Goal: Task Accomplishment & Management: Manage account settings

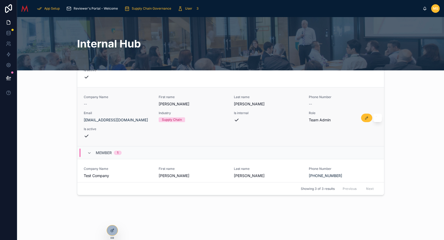
scroll to position [36, 0]
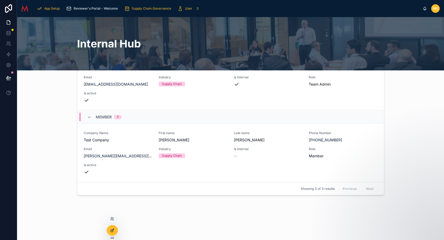
click at [113, 227] on div at bounding box center [112, 231] width 11 height 10
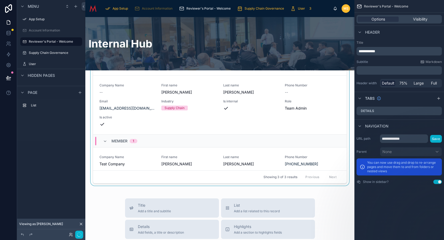
click at [186, 183] on div "Showing 3 of 3 results Previous Next" at bounding box center [220, 177] width 254 height 13
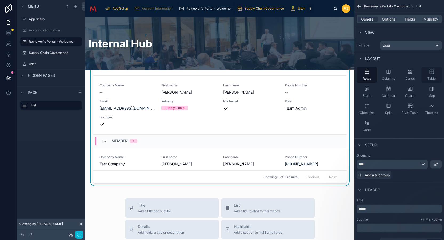
click at [433, 73] on icon "scrollable content" at bounding box center [431, 71] width 5 height 5
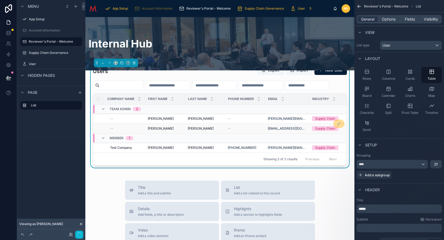
scroll to position [0, 0]
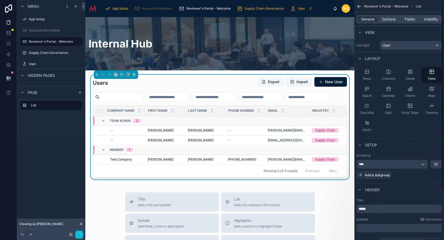
click at [358, 7] on icon "scrollable content" at bounding box center [358, 6] width 1 height 1
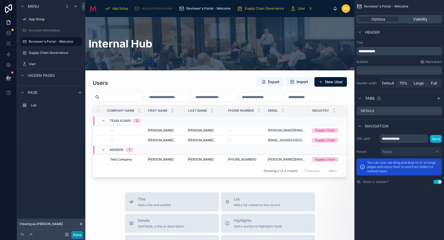
click at [78, 235] on button "Done" at bounding box center [77, 235] width 12 height 8
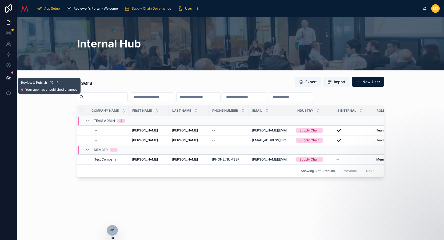
click at [9, 77] on icon at bounding box center [8, 77] width 5 height 3
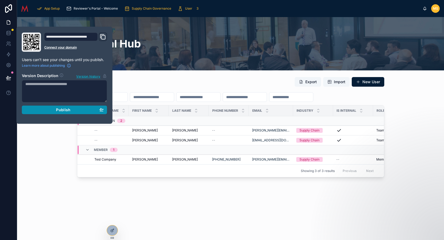
click at [73, 112] on div "Publish" at bounding box center [64, 110] width 78 height 5
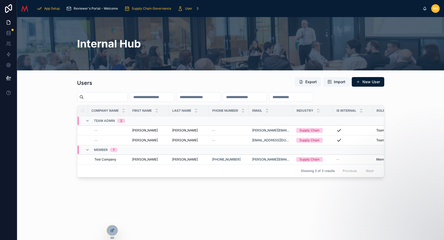
click at [58, 180] on div "Users Export Import New User Company Name First name Last name Phone Number Ema…" at bounding box center [230, 127] width 419 height 105
click at [114, 230] on icon at bounding box center [112, 230] width 4 height 4
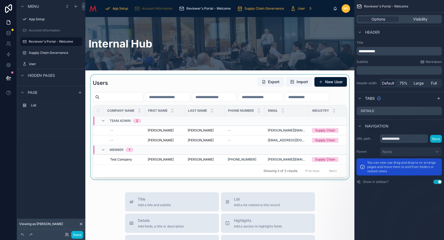
click at [192, 109] on div at bounding box center [220, 127] width 261 height 105
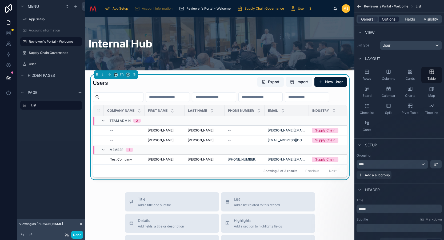
click at [390, 18] on span "Options" at bounding box center [389, 19] width 14 height 5
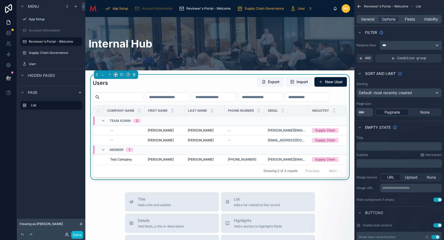
click at [422, 49] on div "***" at bounding box center [411, 45] width 61 height 9
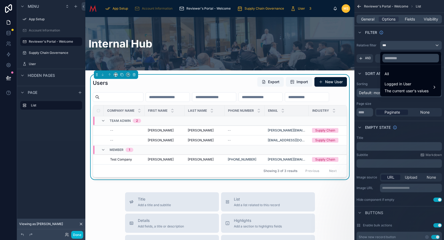
click at [422, 49] on div "scrollable content" at bounding box center [222, 120] width 444 height 240
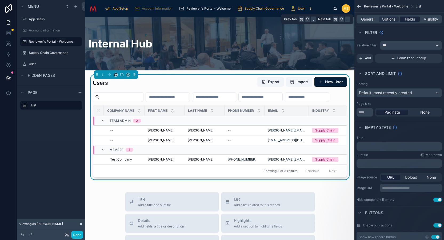
click at [411, 19] on span "Fields" at bounding box center [410, 19] width 10 height 5
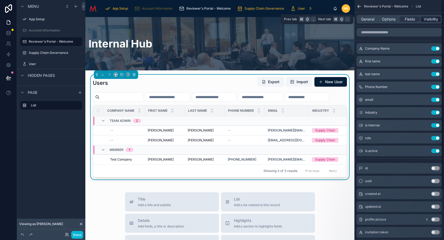
click at [431, 21] on span "Visibility" at bounding box center [431, 19] width 14 height 5
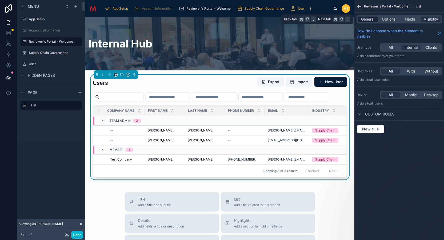
click at [367, 19] on span "General" at bounding box center [367, 19] width 13 height 5
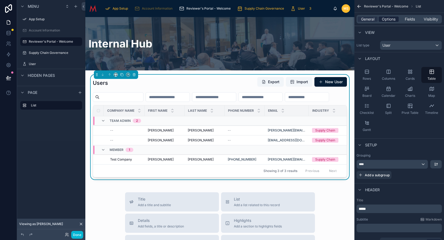
click at [387, 20] on span "Options" at bounding box center [389, 19] width 14 height 5
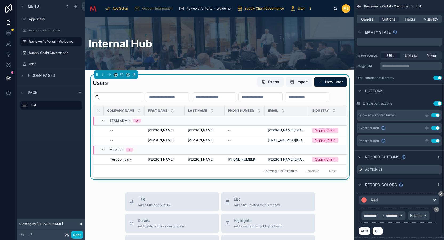
scroll to position [141, 0]
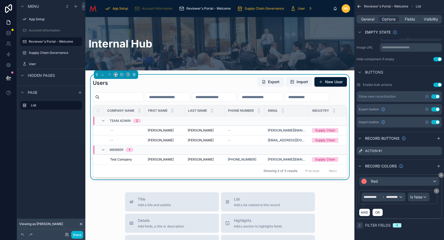
click at [361, 225] on icon "scrollable content" at bounding box center [360, 225] width 4 height 4
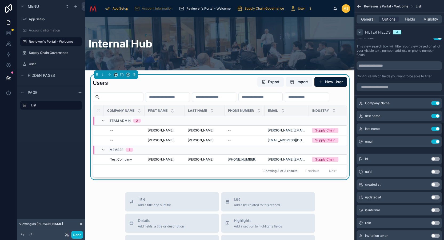
scroll to position [320, 0]
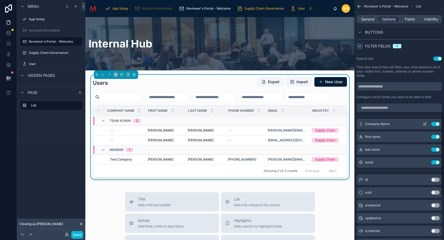
click at [437, 124] on button "Use setting" at bounding box center [436, 124] width 9 height 4
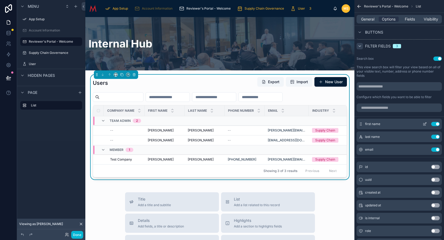
click at [437, 124] on button "Use setting" at bounding box center [436, 124] width 9 height 4
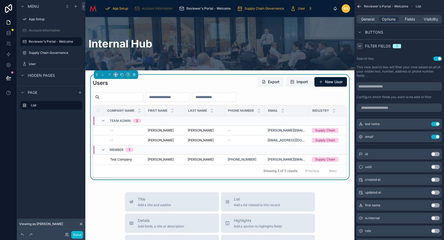
click at [437, 124] on button "Use setting" at bounding box center [436, 124] width 9 height 4
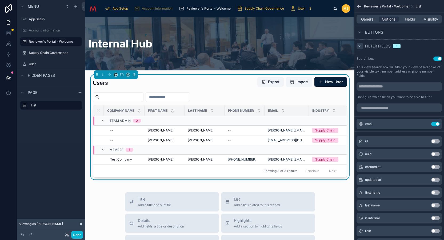
click at [437, 124] on button "Use setting" at bounding box center [436, 124] width 9 height 4
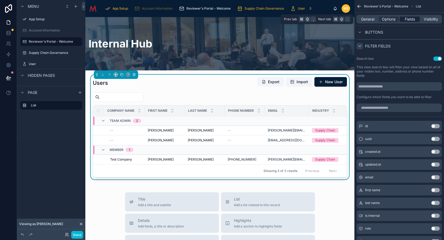
click at [411, 20] on span "Fields" at bounding box center [410, 19] width 10 height 5
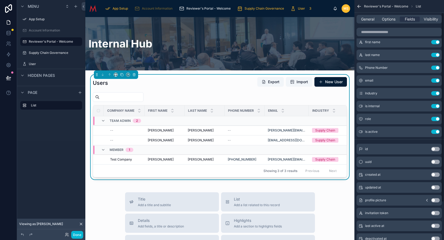
scroll to position [9, 0]
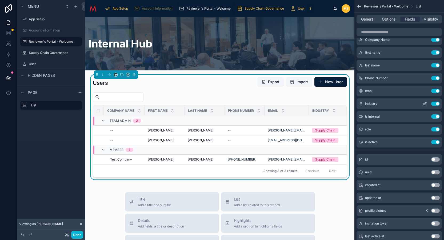
click at [425, 104] on icon "scrollable content" at bounding box center [425, 104] width 4 height 4
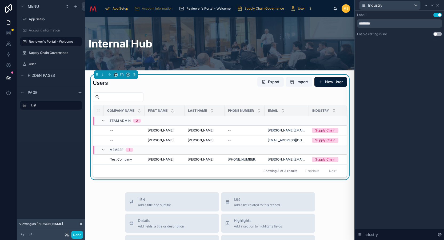
click at [404, 53] on div "Label Use setting ******** Enable editing inline Use setting Industry" at bounding box center [399, 126] width 89 height 230
click at [438, 6] on icon at bounding box center [438, 5] width 4 height 4
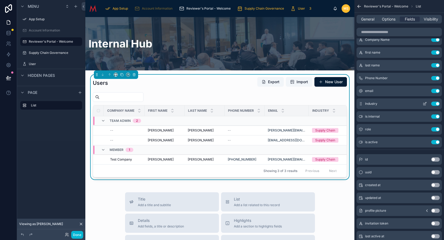
click at [438, 103] on button "Use setting" at bounding box center [436, 104] width 9 height 4
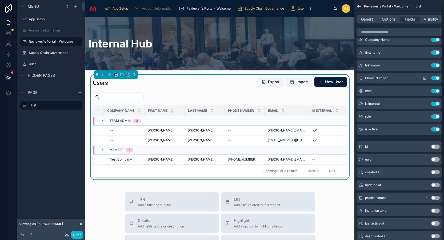
scroll to position [0, 0]
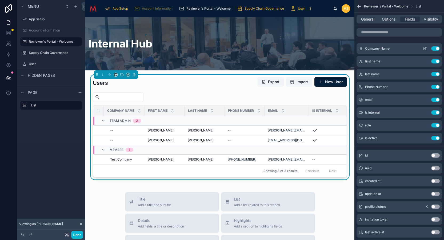
click at [425, 49] on icon "scrollable content" at bounding box center [426, 48] width 2 height 2
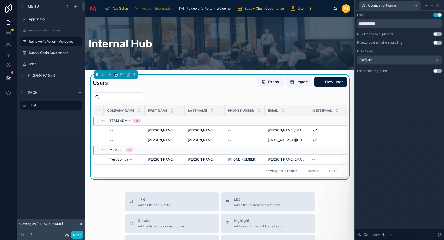
click at [437, 42] on button "Use setting" at bounding box center [438, 43] width 9 height 4
click at [438, 71] on button "Use setting" at bounding box center [438, 71] width 9 height 4
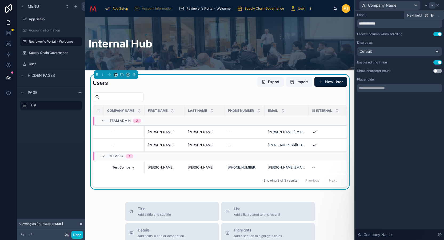
click at [432, 6] on icon at bounding box center [433, 5] width 4 height 4
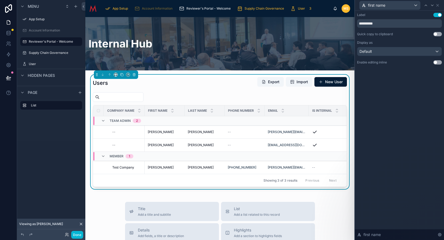
click at [437, 62] on button "Use setting" at bounding box center [438, 62] width 9 height 4
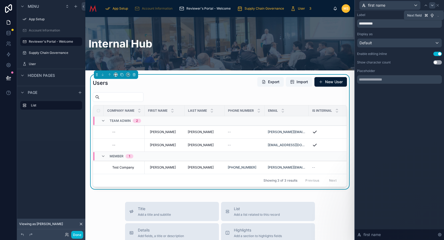
click at [434, 5] on icon at bounding box center [433, 5] width 2 height 1
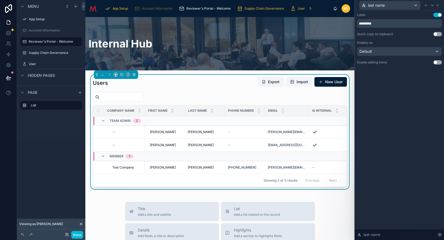
click at [438, 62] on button "Use setting" at bounding box center [438, 62] width 9 height 4
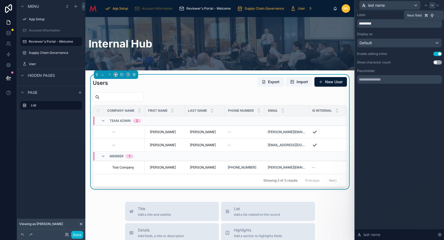
click at [434, 6] on icon at bounding box center [433, 5] width 4 height 4
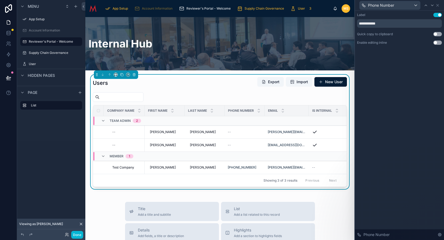
click at [439, 43] on button "Use setting" at bounding box center [438, 43] width 9 height 4
click at [433, 6] on icon at bounding box center [433, 5] width 4 height 4
click at [439, 44] on button "Use setting" at bounding box center [438, 43] width 9 height 4
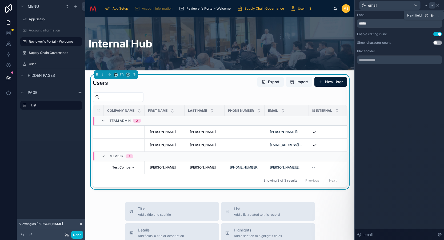
click at [433, 5] on icon at bounding box center [433, 5] width 4 height 4
click at [433, 6] on icon at bounding box center [433, 5] width 4 height 4
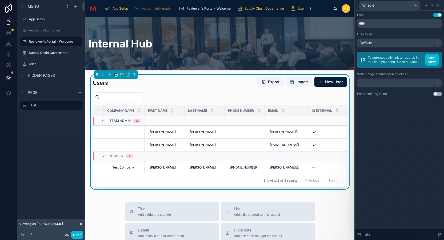
click at [438, 95] on button "Use setting" at bounding box center [438, 94] width 9 height 4
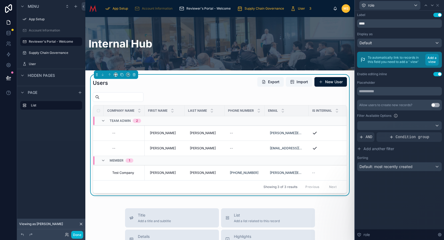
click at [433, 61] on button "Add a view" at bounding box center [432, 60] width 13 height 12
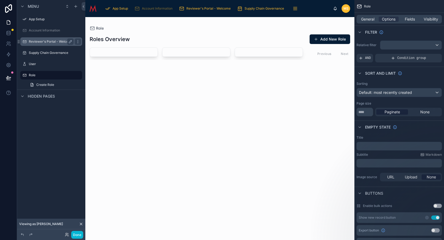
click at [56, 41] on label "Reviewer's Portal - Welcome" at bounding box center [51, 42] width 44 height 4
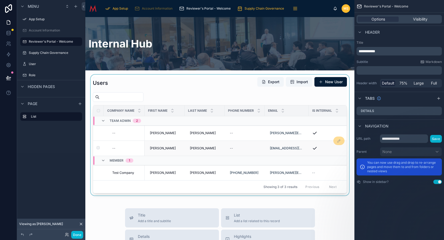
click at [341, 143] on span at bounding box center [339, 142] width 11 height 4
click at [346, 98] on div at bounding box center [220, 135] width 261 height 121
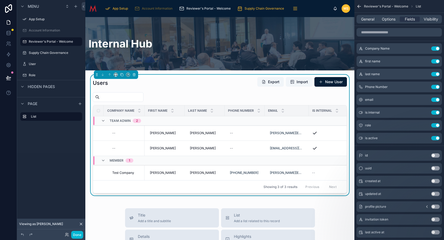
scroll to position [64, 0]
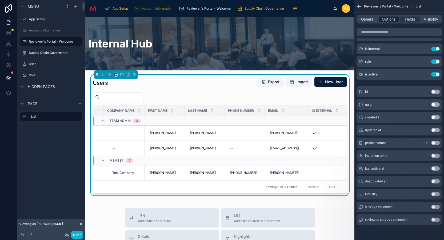
click at [390, 20] on span "Options" at bounding box center [389, 19] width 14 height 5
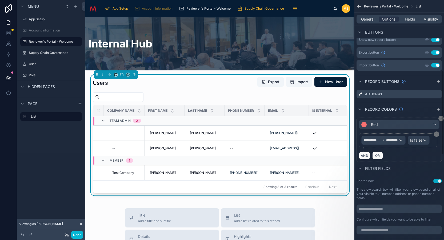
scroll to position [196, 0]
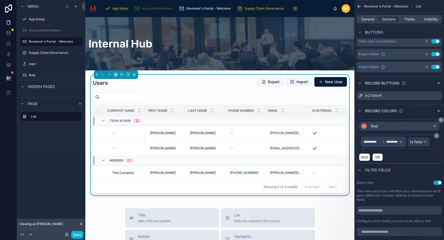
click at [401, 142] on div "**********" at bounding box center [384, 142] width 44 height 9
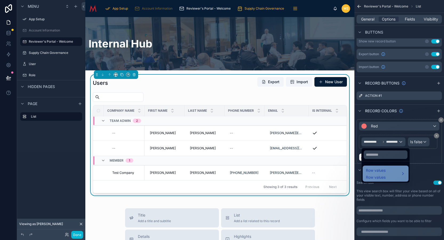
click at [395, 174] on div "Row values Row values" at bounding box center [386, 173] width 40 height 13
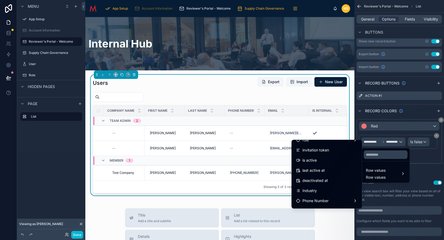
scroll to position [77, 0]
click at [314, 161] on span "is active" at bounding box center [310, 160] width 14 height 6
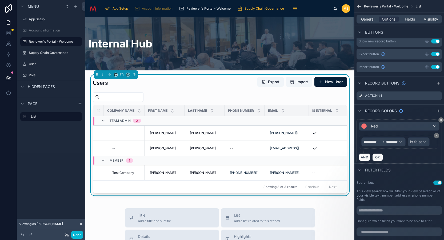
click at [415, 158] on div "AND OR" at bounding box center [399, 157] width 81 height 8
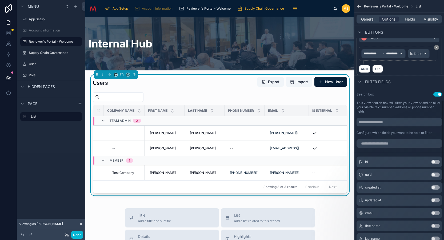
scroll to position [282, 0]
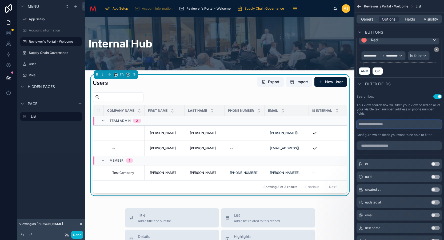
click at [389, 123] on input "scrollable content" at bounding box center [399, 124] width 85 height 9
type input "******"
click at [402, 113] on label "This view search box will filter your view based on all of your visible text, n…" at bounding box center [399, 109] width 85 height 13
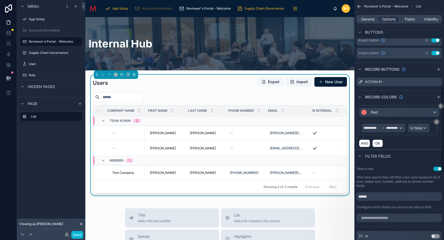
scroll to position [0, 0]
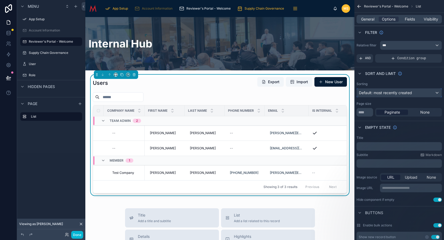
click at [417, 93] on div "Default: most recently created" at bounding box center [399, 93] width 85 height 9
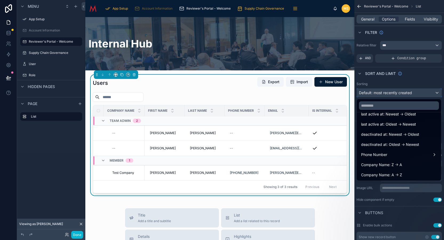
scroll to position [180, 0]
click at [397, 173] on span "Company Name: A -> Z" at bounding box center [381, 175] width 41 height 6
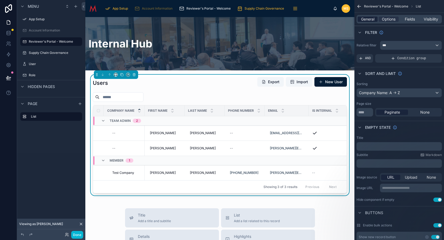
click at [368, 20] on span "General" at bounding box center [367, 19] width 13 height 5
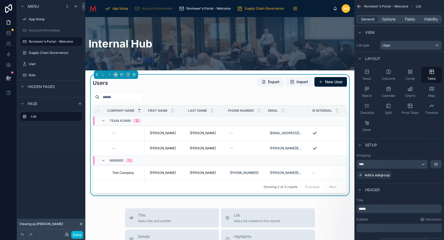
click at [360, 5] on icon "scrollable content" at bounding box center [359, 6] width 5 height 5
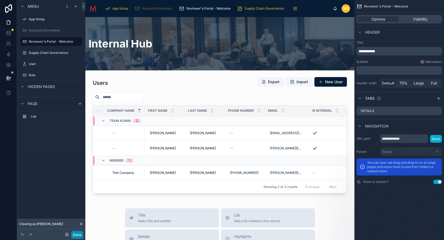
click at [77, 235] on button "Done" at bounding box center [77, 235] width 12 height 8
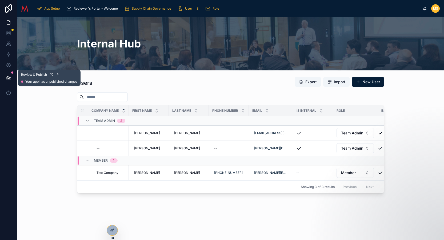
click at [10, 79] on icon at bounding box center [8, 77] width 5 height 5
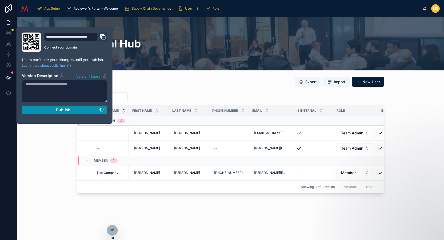
click at [65, 111] on span "Publish" at bounding box center [63, 110] width 14 height 5
